Goal: Task Accomplishment & Management: Use online tool/utility

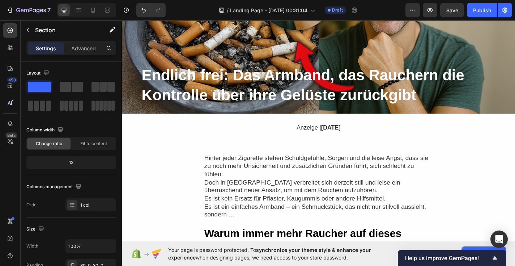
scroll to position [138, 0]
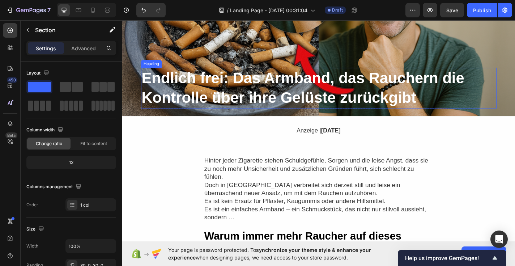
click at [200, 89] on strong "Endlich frei: Das Armband, das Rauchern die Kontrolle über ihre Gelüste zurückg…" at bounding box center [322, 94] width 356 height 41
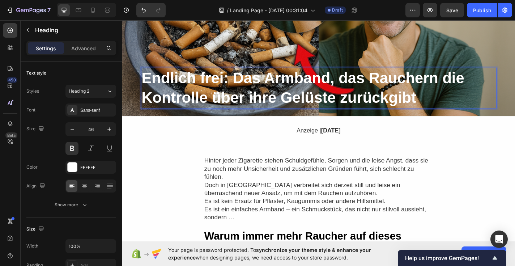
click at [200, 89] on strong "Endlich frei: Das Armband, das Rauchern die Kontrolle über ihre Gelüste zurückg…" at bounding box center [322, 94] width 356 height 41
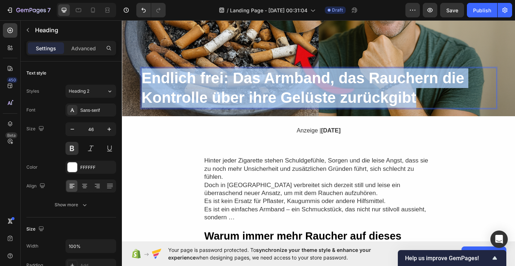
click at [200, 89] on strong "Endlich frei: Das Armband, das Rauchern die Kontrolle über ihre Gelüste zurückg…" at bounding box center [322, 94] width 356 height 41
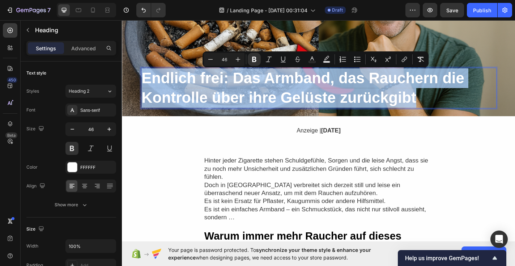
click at [200, 89] on strong "Endlich frei: Das Armband, das Rauchern die Kontrolle über ihre Gelüste zurückg…" at bounding box center [322, 94] width 356 height 41
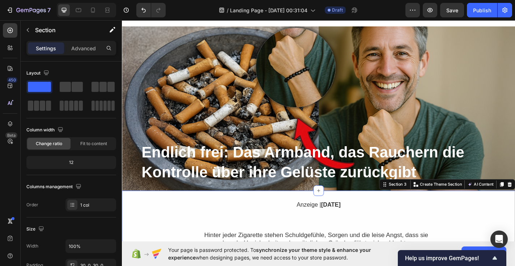
scroll to position [55, 0]
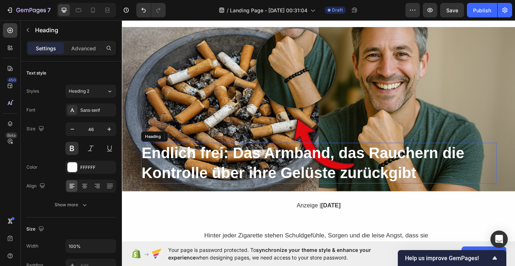
click at [177, 181] on strong "Endlich frei: Das Armband, das Rauchern die Kontrolle über ihre Gelüste zurückg…" at bounding box center [322, 177] width 356 height 41
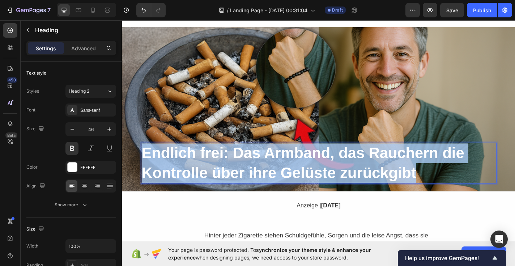
click at [177, 181] on strong "Endlich frei: Das Armband, das Rauchern die Kontrolle über ihre Gelüste zurückg…" at bounding box center [322, 177] width 356 height 41
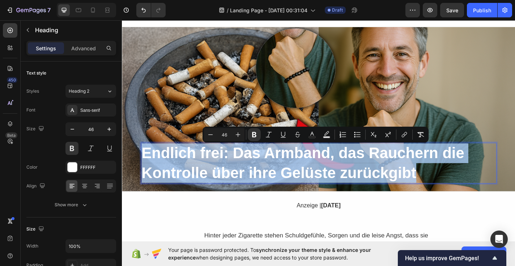
click at [177, 181] on strong "Endlich frei: Das Armband, das Rauchern die Kontrolle über ihre Gelüste zurückg…" at bounding box center [322, 177] width 356 height 41
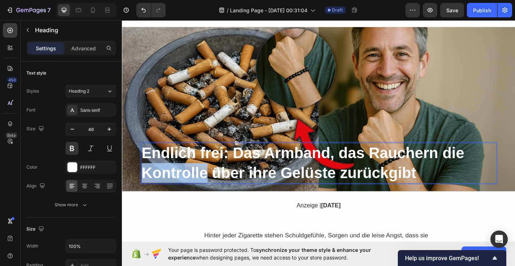
click at [177, 181] on strong "Endlich frei: Das Armband, das Rauchern die Kontrolle über ihre Gelüste zurückg…" at bounding box center [322, 177] width 356 height 41
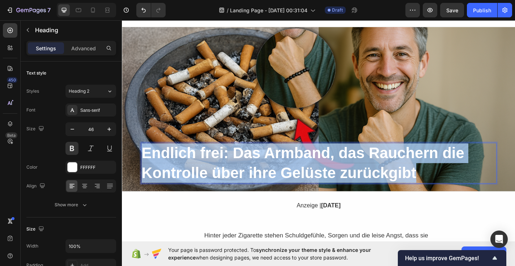
click at [177, 181] on strong "Endlich frei: Das Armband, das Rauchern die Kontrolle über ihre Gelüste zurückg…" at bounding box center [322, 177] width 356 height 41
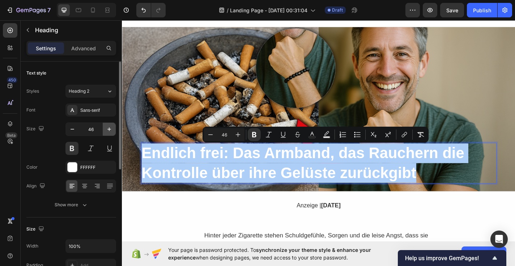
click at [111, 132] on icon "button" at bounding box center [109, 129] width 7 height 7
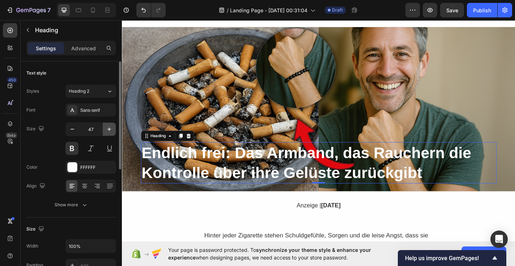
click at [111, 132] on icon "button" at bounding box center [109, 129] width 7 height 7
type input "48"
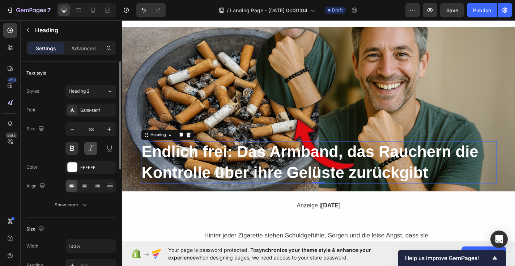
click at [92, 151] on button at bounding box center [90, 148] width 13 height 13
click at [111, 150] on button at bounding box center [109, 148] width 13 height 13
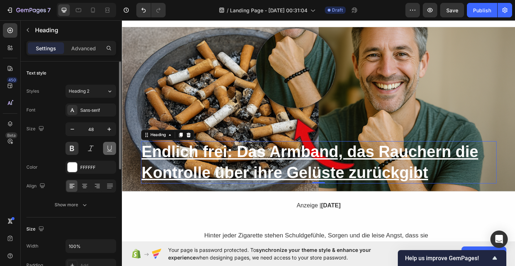
click at [111, 150] on button at bounding box center [109, 148] width 13 height 13
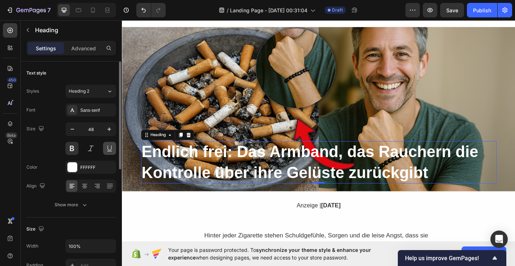
click at [111, 150] on button at bounding box center [109, 148] width 13 height 13
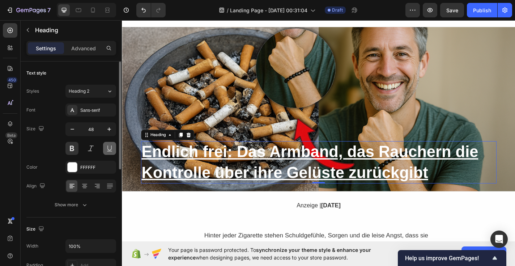
click at [112, 149] on button at bounding box center [109, 148] width 13 height 13
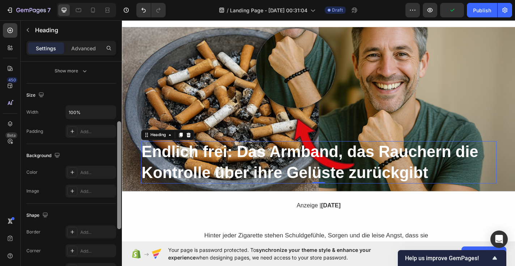
scroll to position [137, 0]
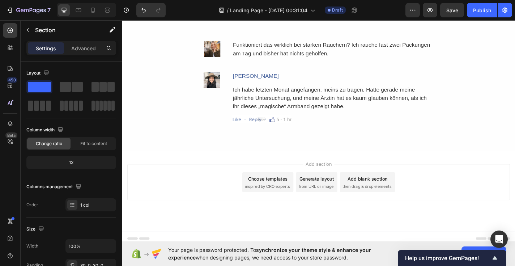
scroll to position [2100, 0]
click at [244, 200] on div "Add section Choose templates inspired by CRO experts Generate layout from URL o…" at bounding box center [339, 199] width 423 height 40
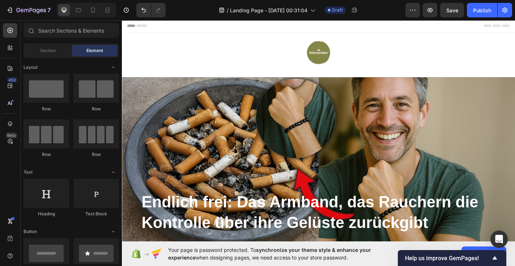
scroll to position [0, 0]
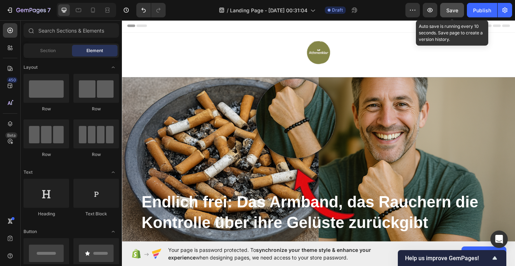
click at [451, 10] on span "Save" at bounding box center [452, 10] width 12 height 6
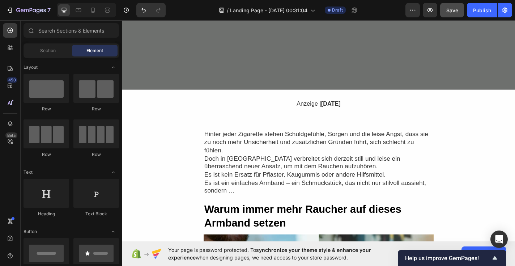
scroll to position [141, 0]
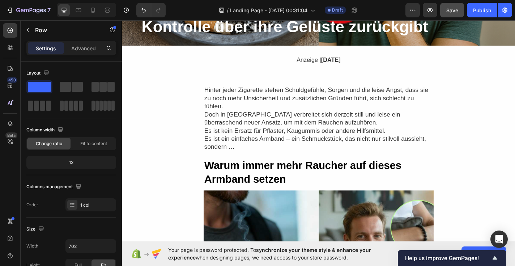
scroll to position [219, 0]
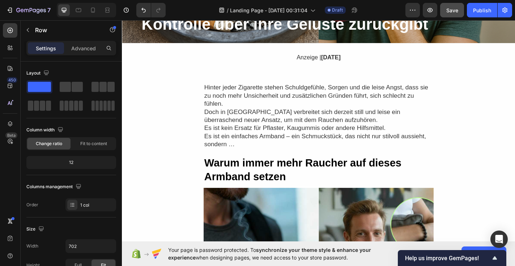
click at [321, 64] on p "Anzeige | [DATE]" at bounding box center [339, 61] width 48 height 8
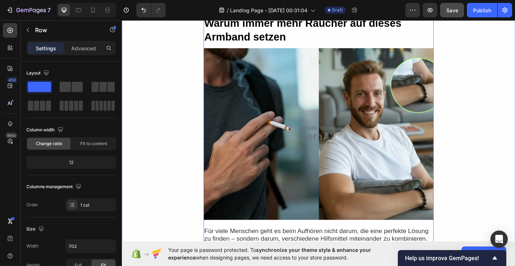
scroll to position [374, 0]
